Goal: Find specific page/section: Find specific page/section

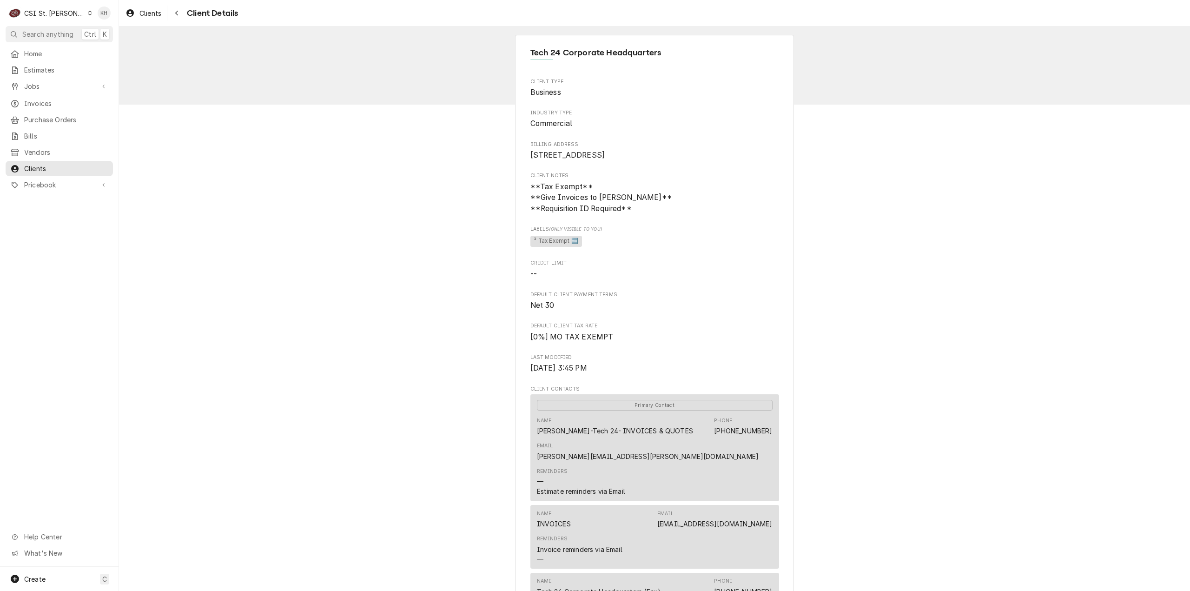
scroll to position [787, 0]
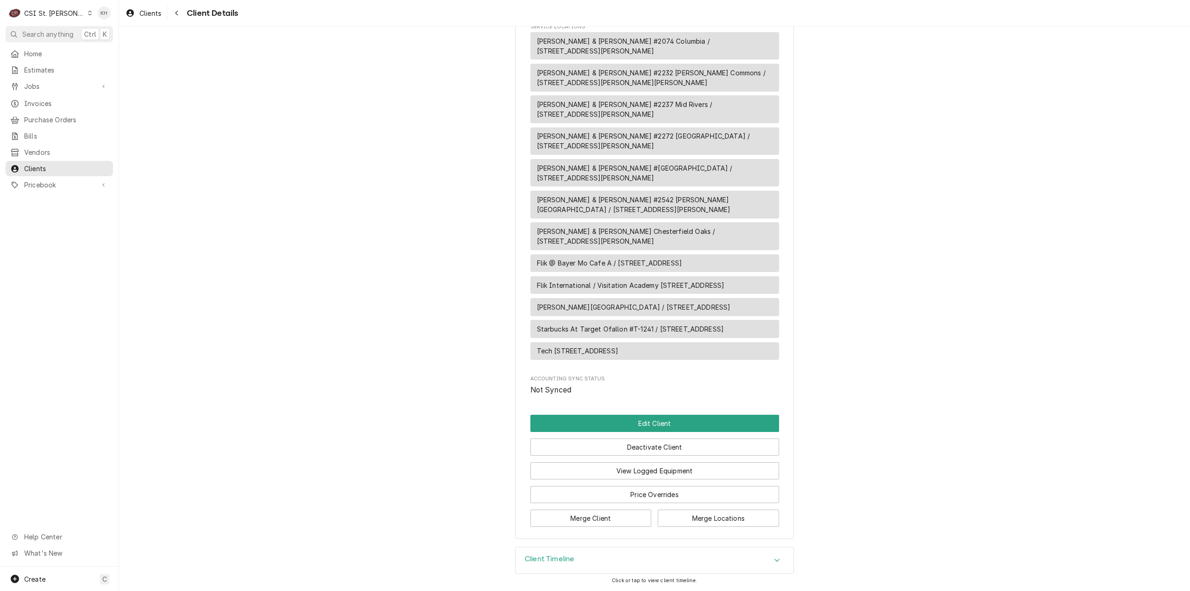
click at [55, 16] on div "CSI St. Louis" at bounding box center [54, 13] width 60 height 10
click at [118, 19] on div "CSI [US_STATE][GEOGRAPHIC_DATA]" at bounding box center [142, 18] width 123 height 10
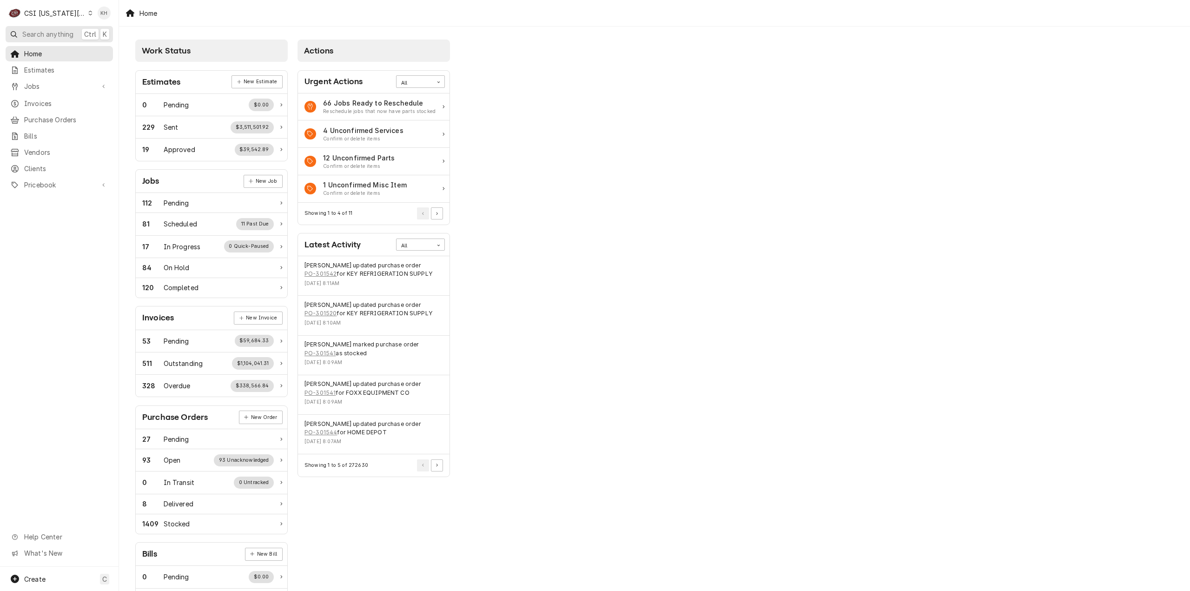
click at [59, 31] on span "Search anything" at bounding box center [47, 34] width 51 height 10
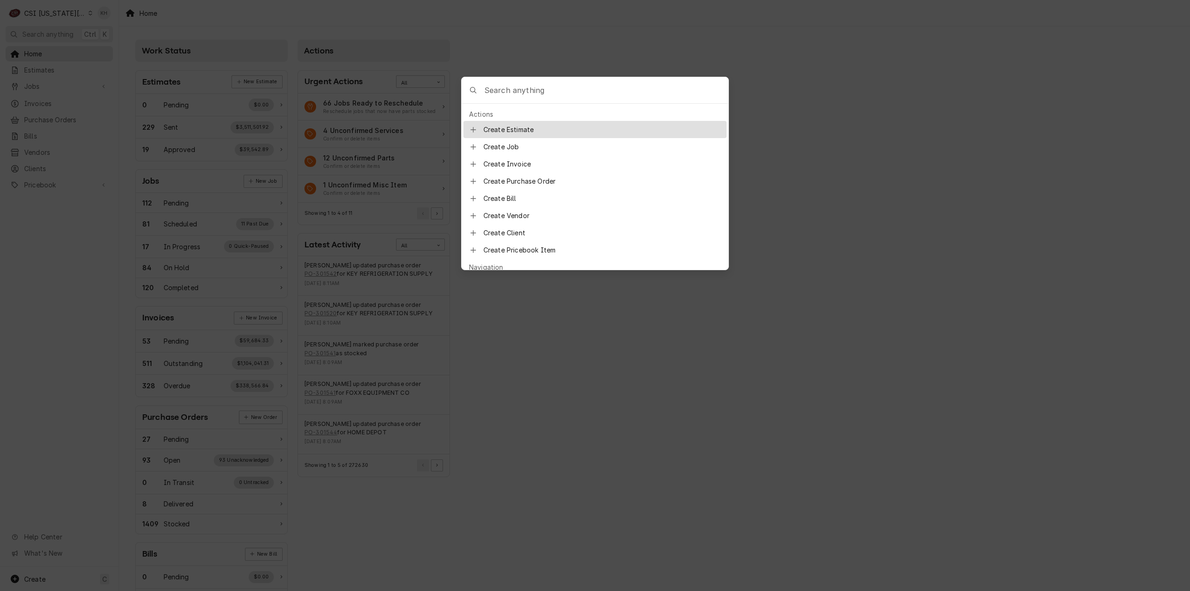
click at [544, 90] on input "Global Command Menu" at bounding box center [606, 90] width 244 height 26
click at [483, 87] on div "303009" at bounding box center [594, 90] width 267 height 26
click at [486, 90] on input "303009" at bounding box center [606, 90] width 244 height 26
type input "inv-303009"
click at [534, 125] on span "BLOOMIN BRANDS" at bounding box center [548, 130] width 61 height 10
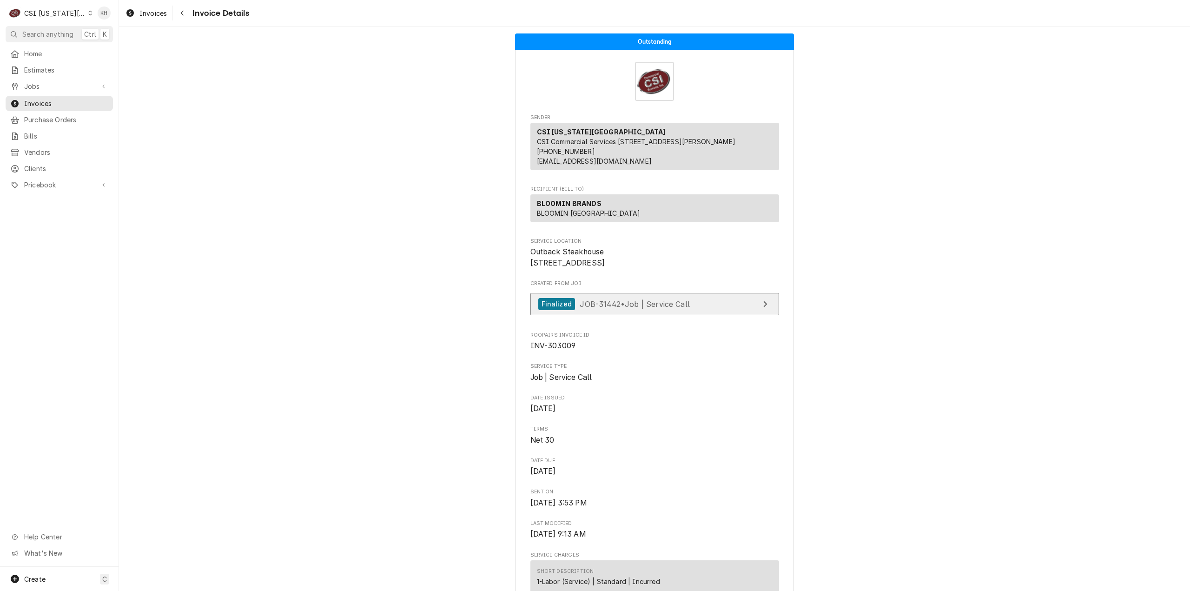
click at [595, 308] on span "JOB-31442 • Job | Service Call" at bounding box center [634, 303] width 110 height 9
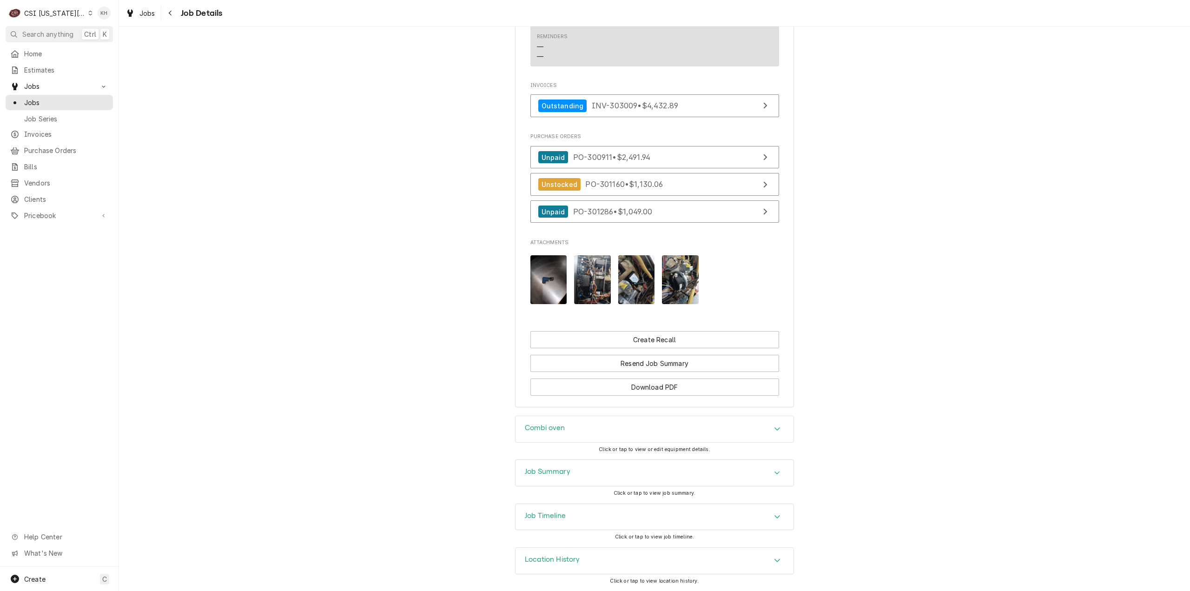
click at [559, 469] on h3 "Job Summary" at bounding box center [548, 471] width 46 height 9
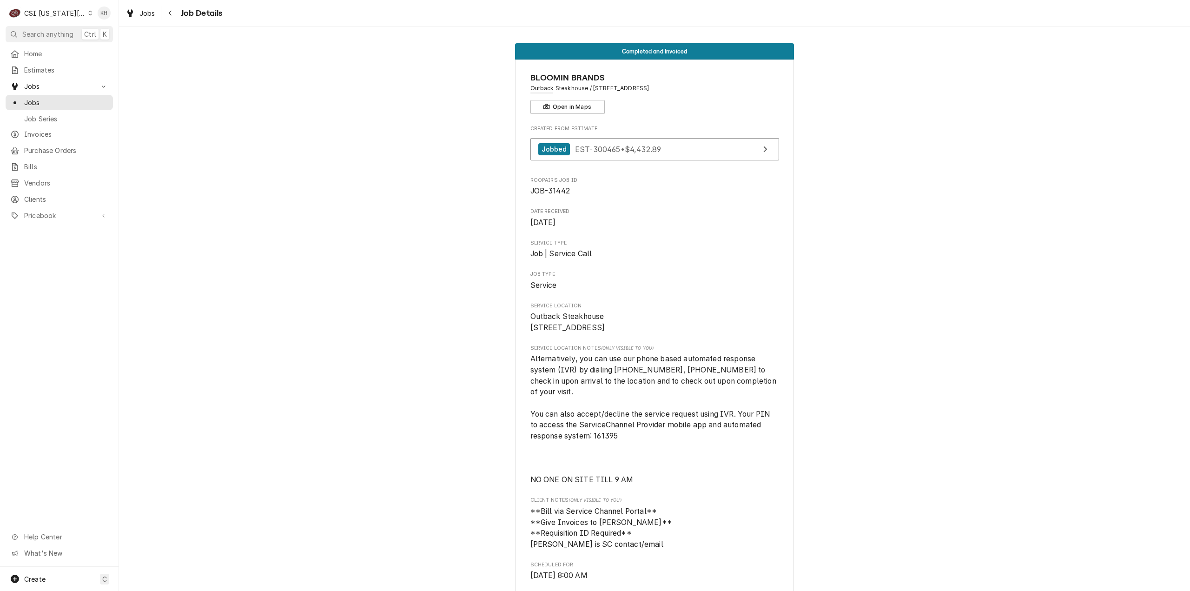
drag, startPoint x: 907, startPoint y: 370, endPoint x: 886, endPoint y: 147, distance: 224.1
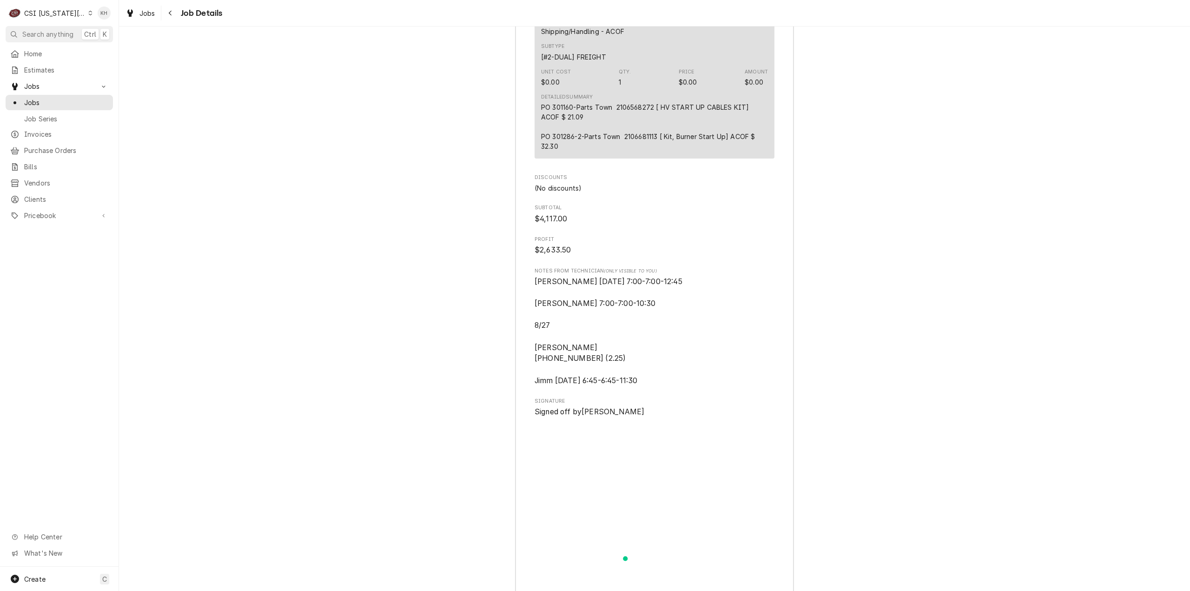
scroll to position [3960, 0]
